Goal: Register for event/course

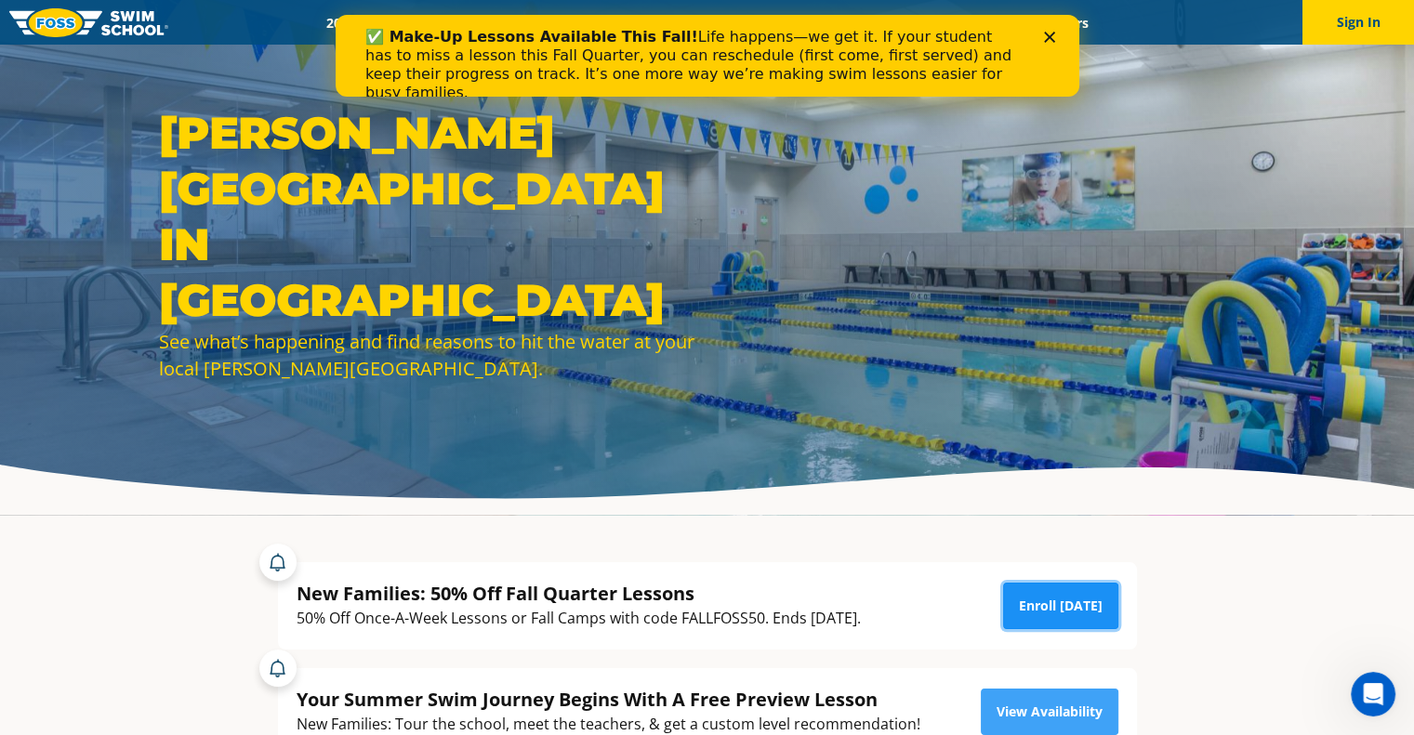
click at [1058, 606] on link "Enroll [DATE]" at bounding box center [1060, 606] width 115 height 46
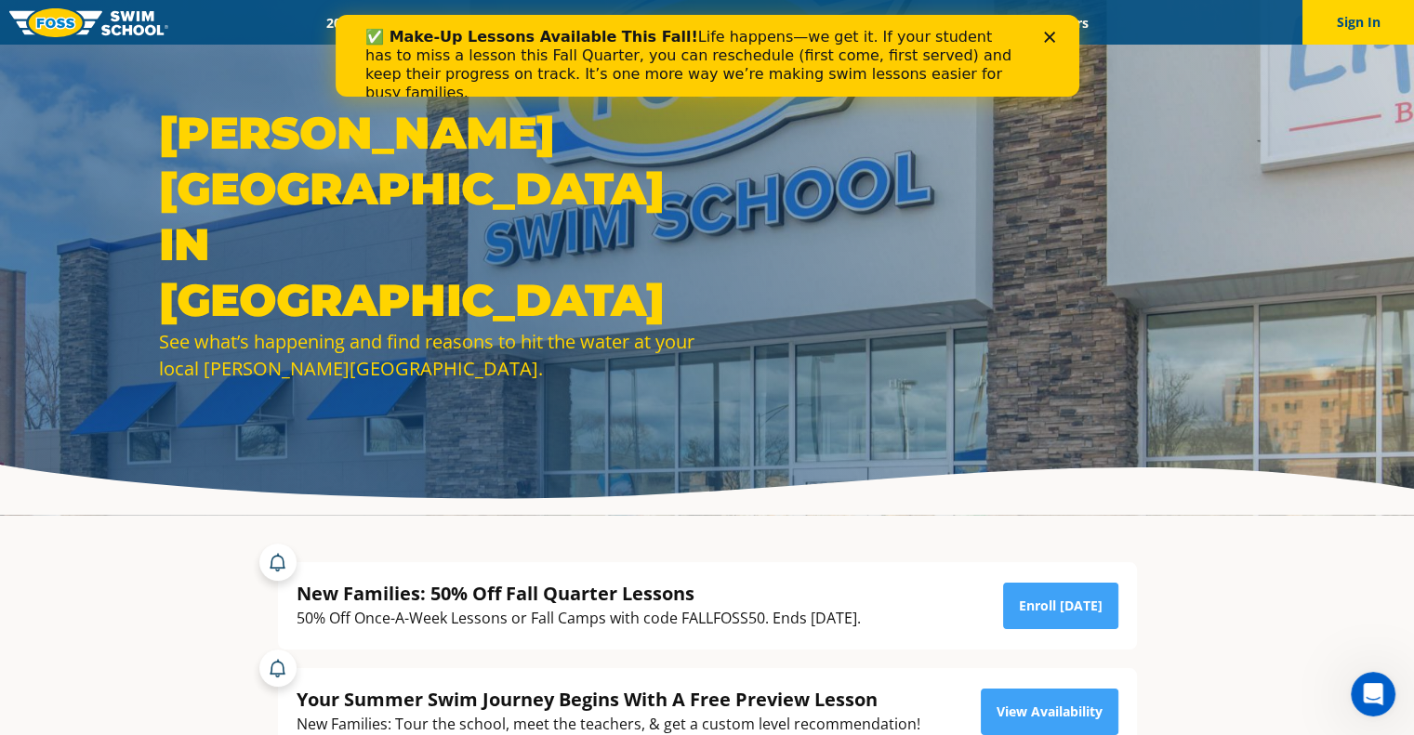
click at [1048, 38] on polygon "Close" at bounding box center [1048, 37] width 11 height 11
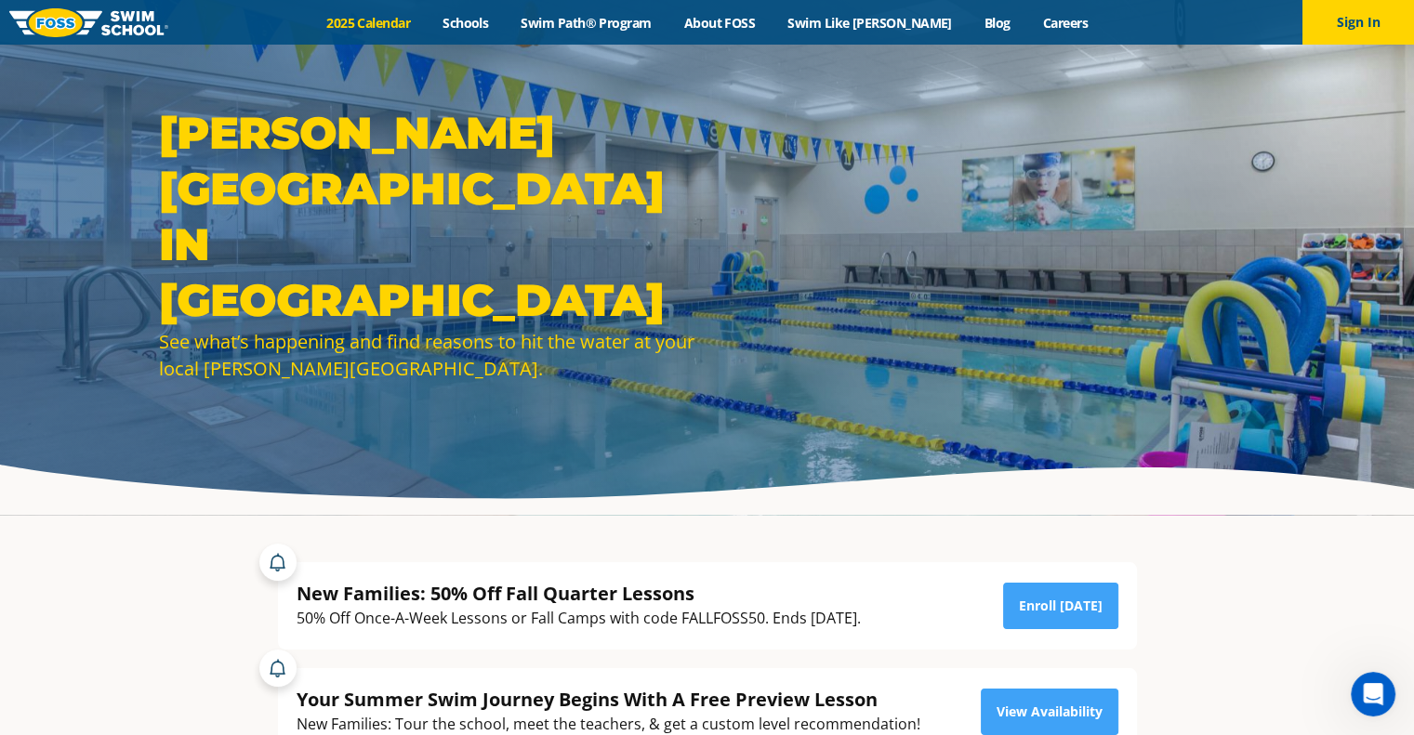
click at [387, 22] on link "2025 Calendar" at bounding box center [369, 23] width 116 height 18
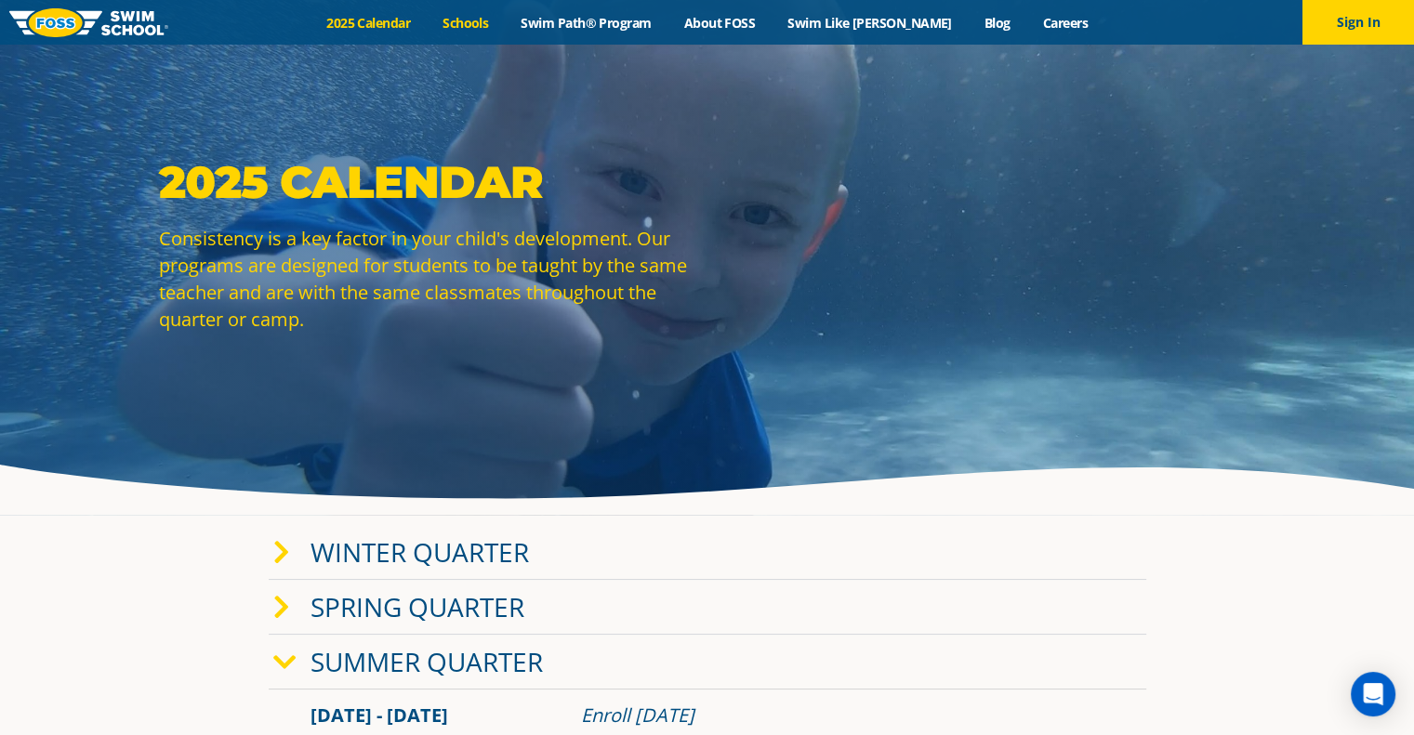
click at [503, 20] on link "Schools" at bounding box center [466, 23] width 78 height 18
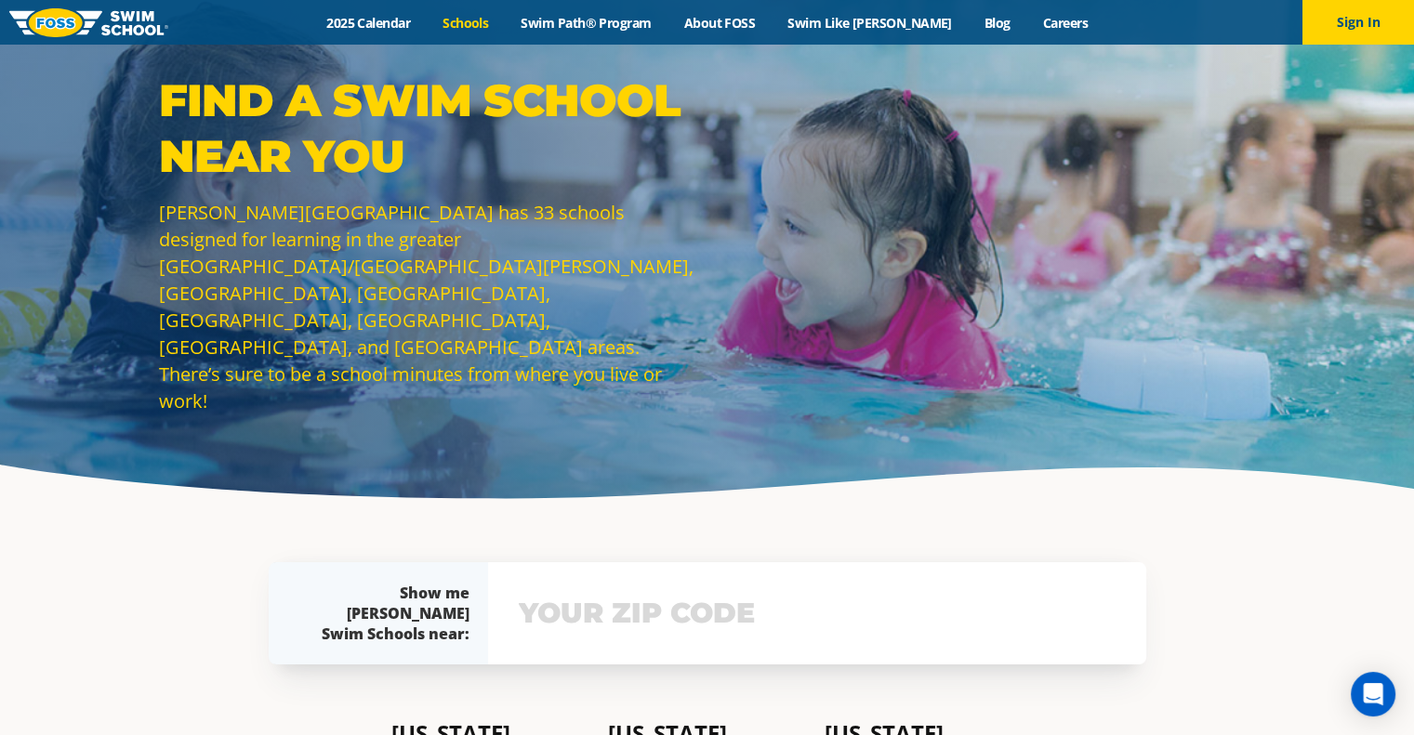
click at [627, 609] on input "text" at bounding box center [817, 614] width 606 height 54
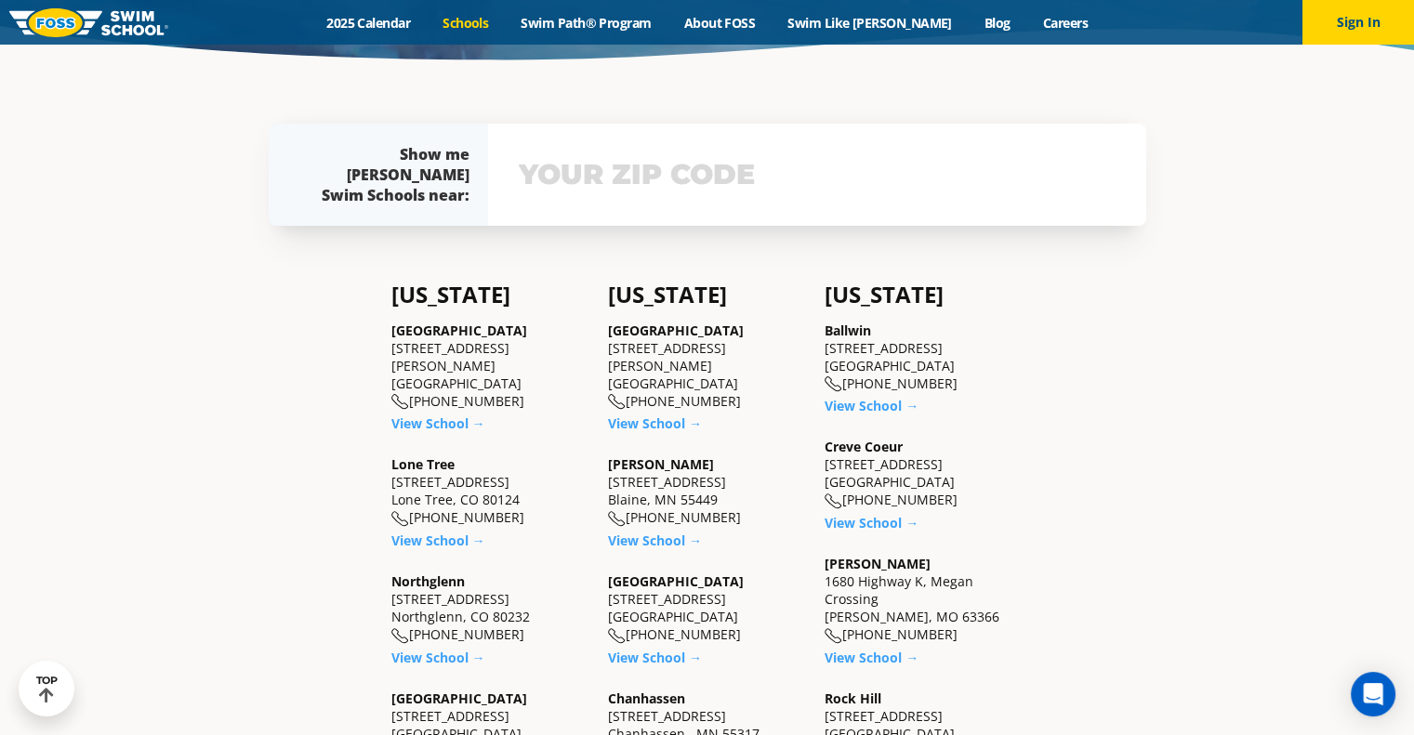
scroll to position [469, 0]
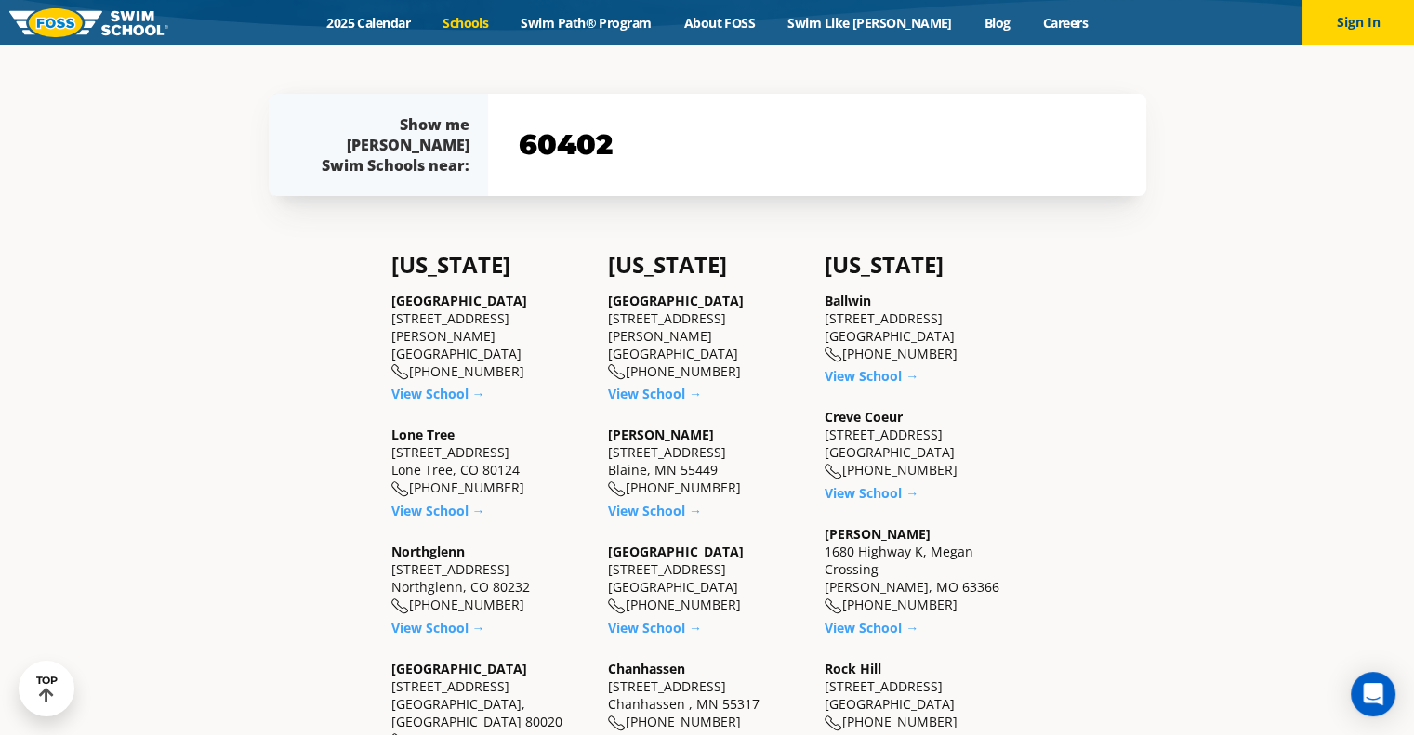
type input "60402"
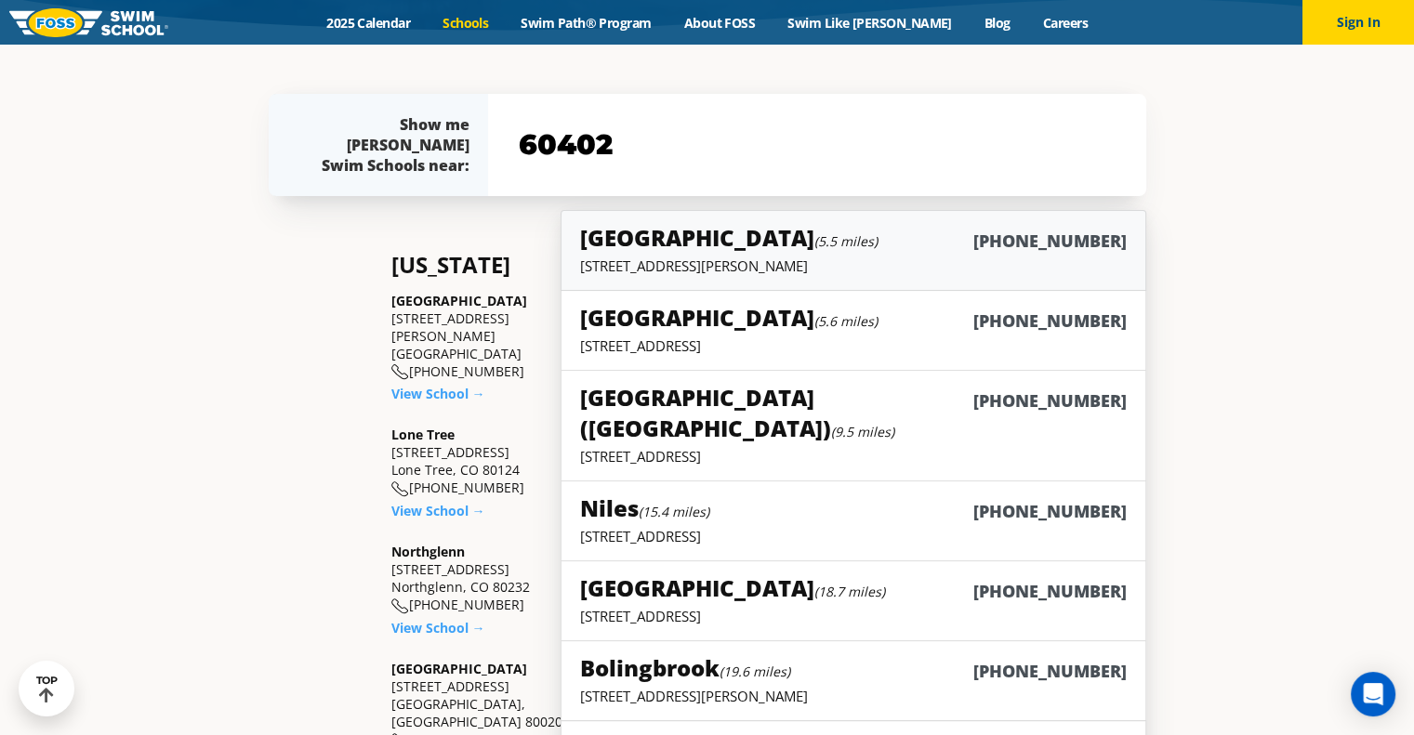
click at [811, 259] on p "4700 Gilbert Ave, Western Springs, IL 60558" at bounding box center [853, 266] width 546 height 19
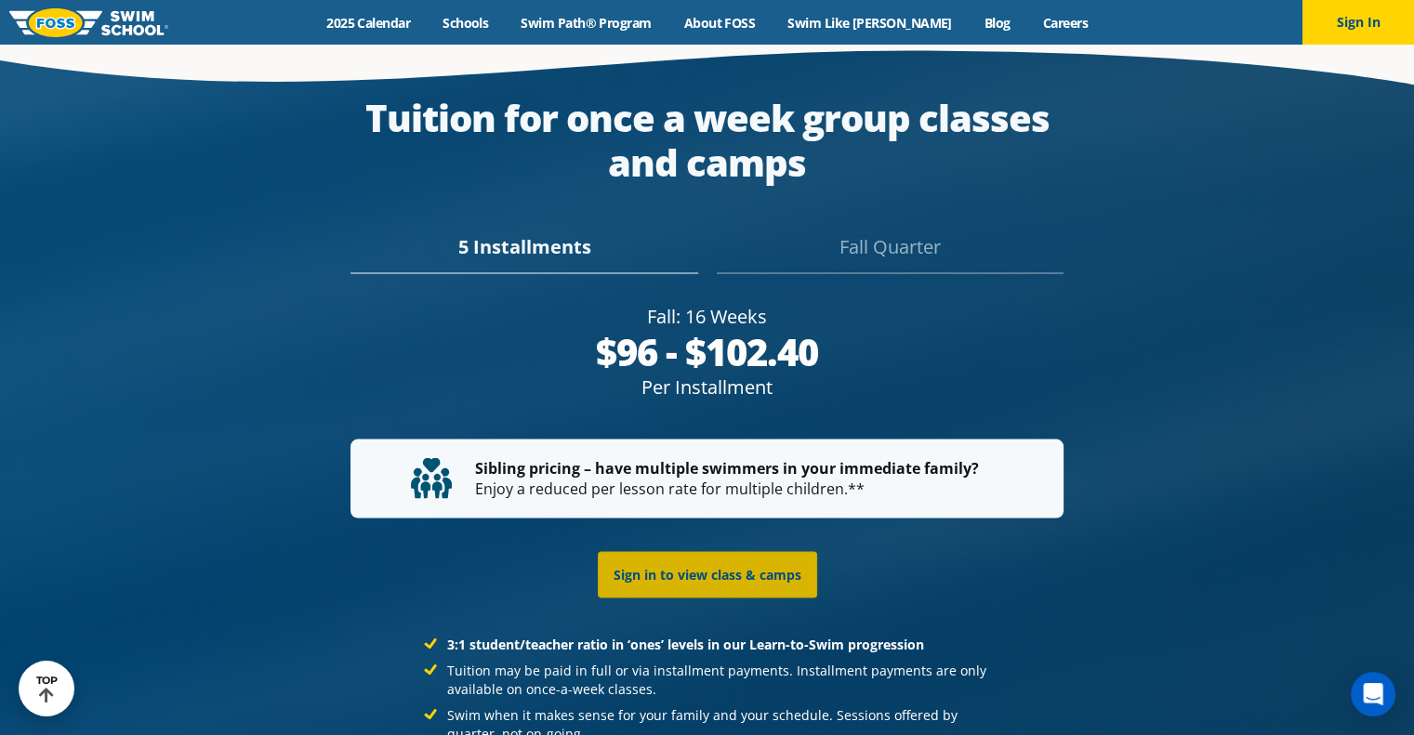
scroll to position [3388, 0]
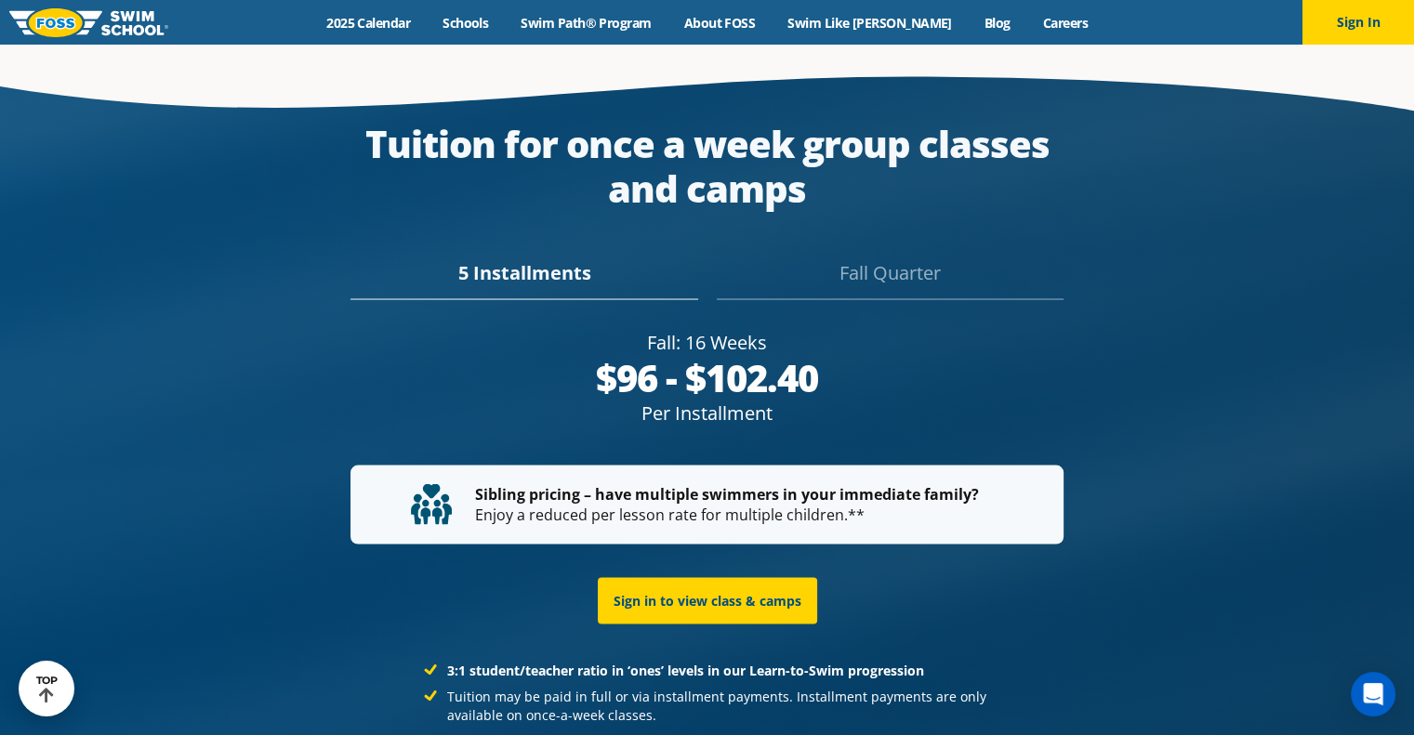
click at [721, 355] on div "$96 - $102.40" at bounding box center [707, 377] width 713 height 45
click at [534, 258] on div "5 Installments" at bounding box center [524, 278] width 347 height 41
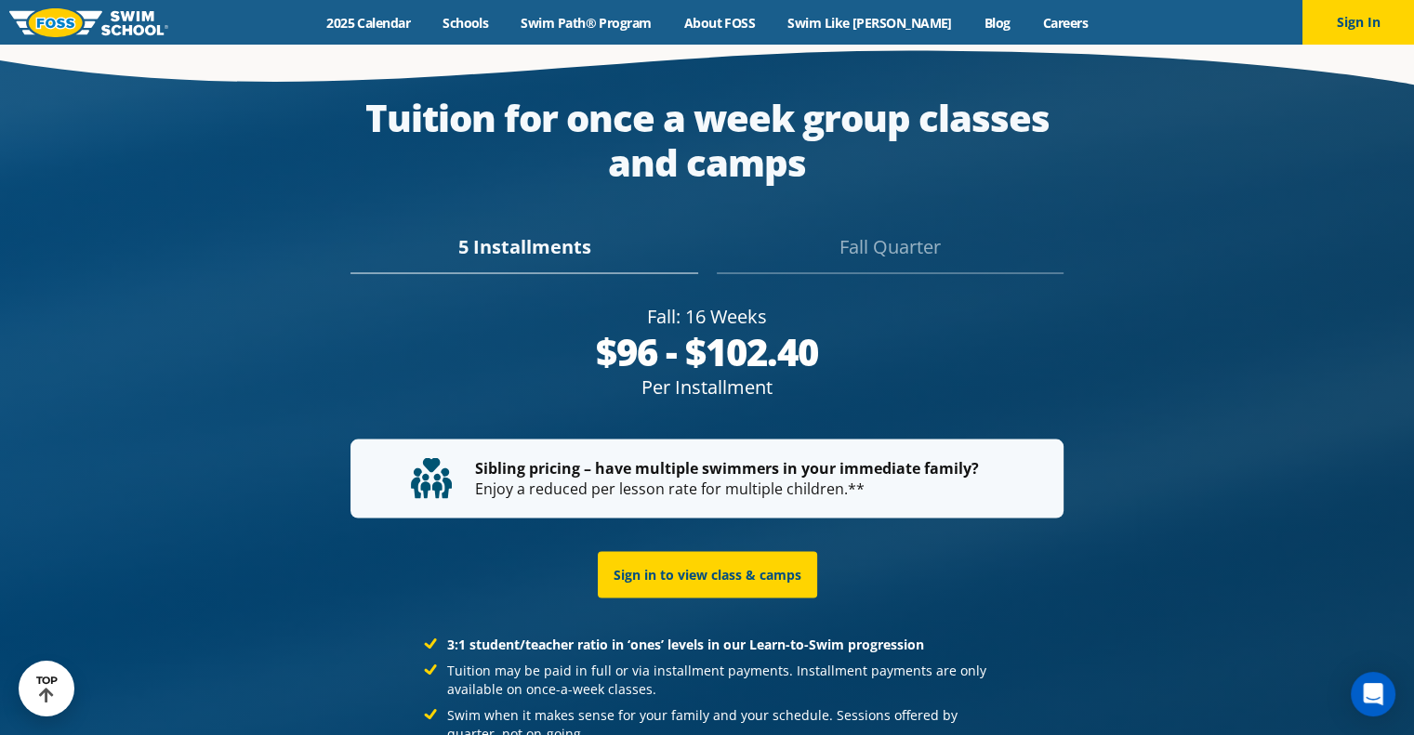
click at [858, 245] on div "Fall Quarter" at bounding box center [890, 252] width 347 height 41
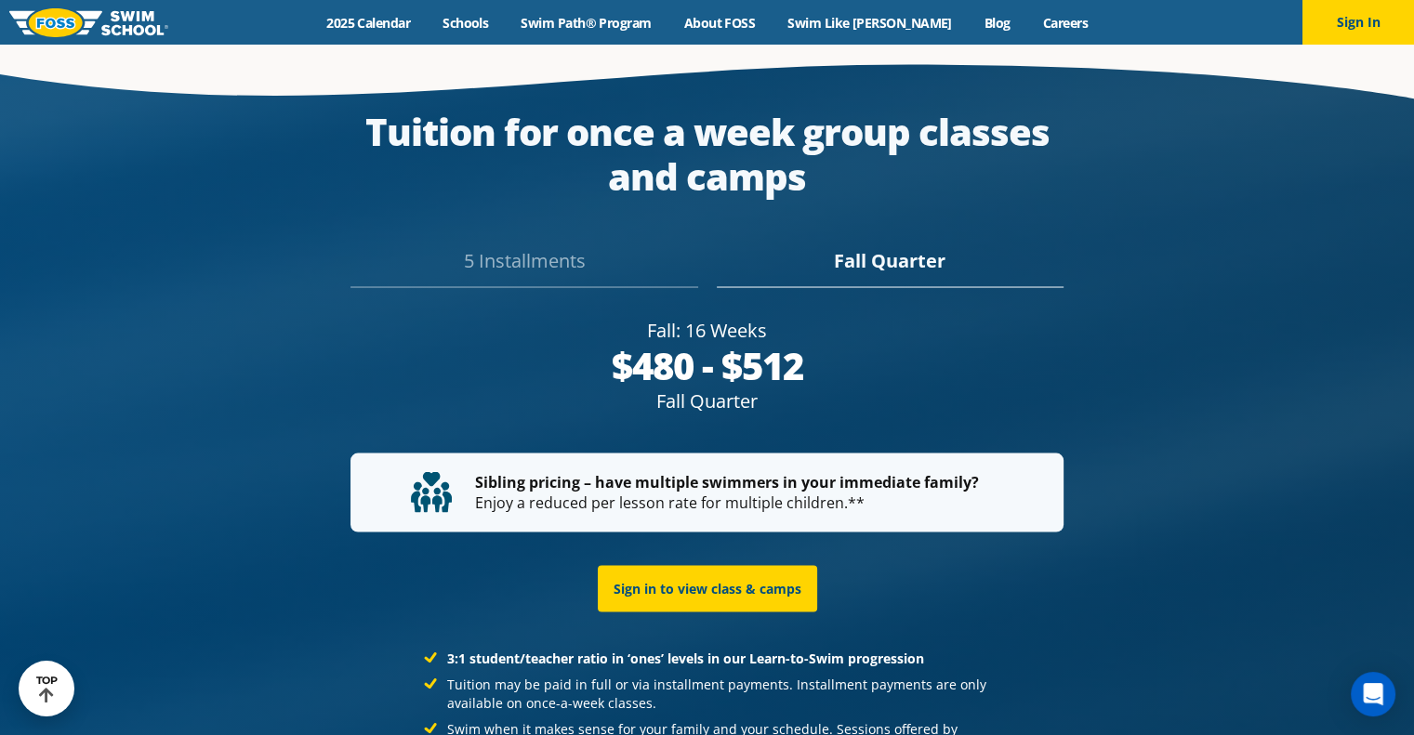
scroll to position [3374, 0]
